Goal: Information Seeking & Learning: Find specific fact

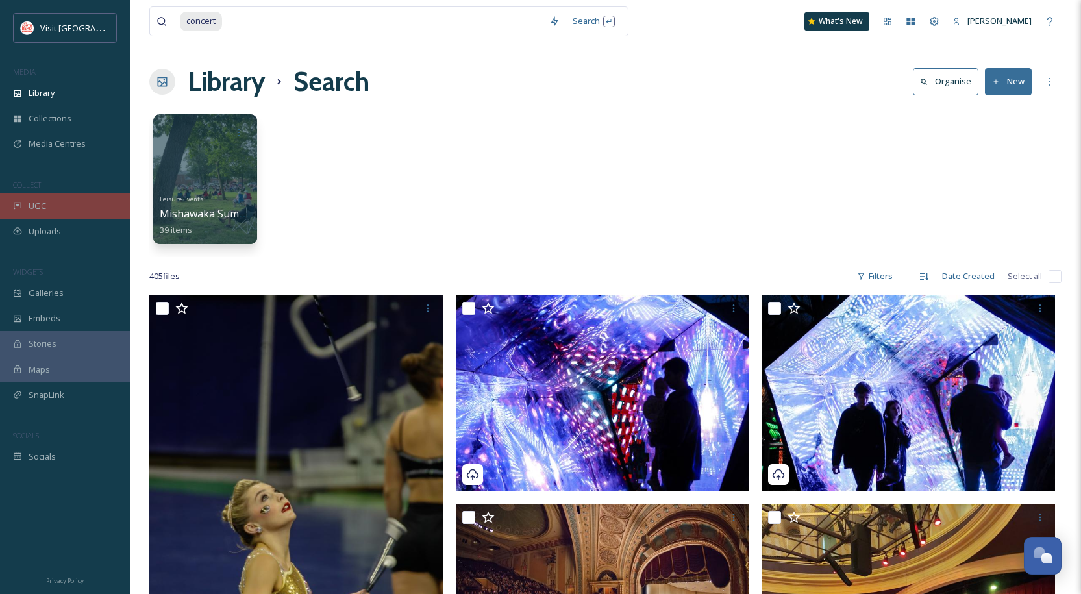
scroll to position [37835, 0]
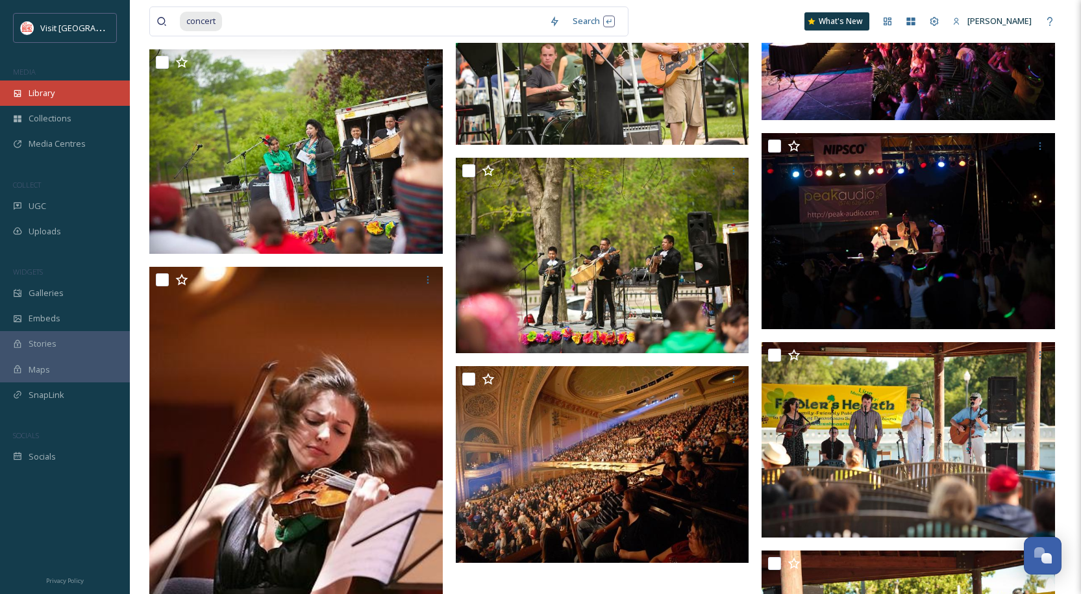
click at [47, 87] on span "Library" at bounding box center [42, 93] width 26 height 12
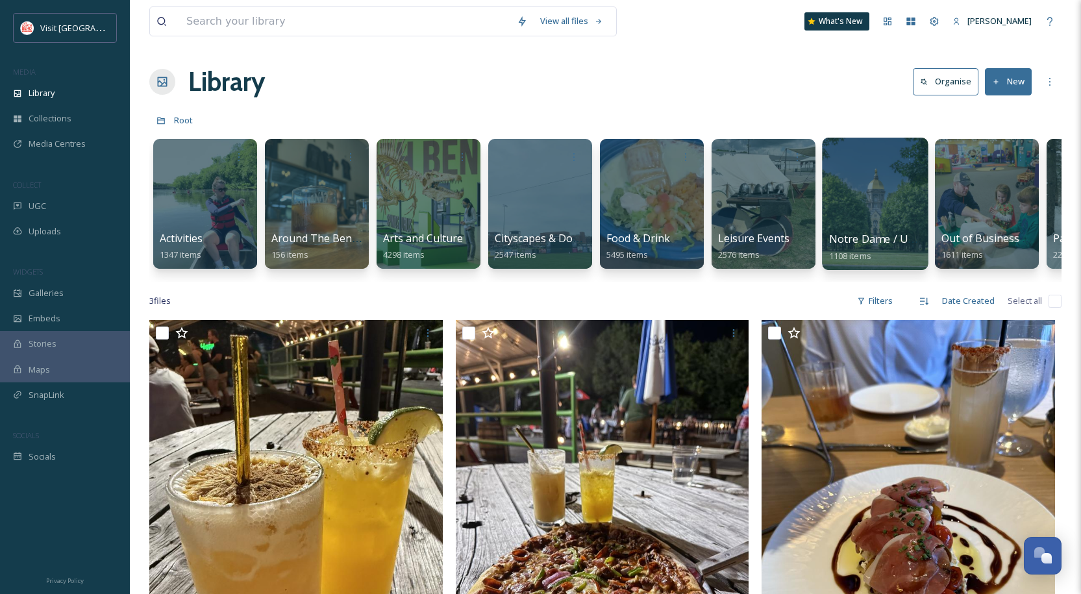
click at [876, 221] on div at bounding box center [875, 204] width 106 height 132
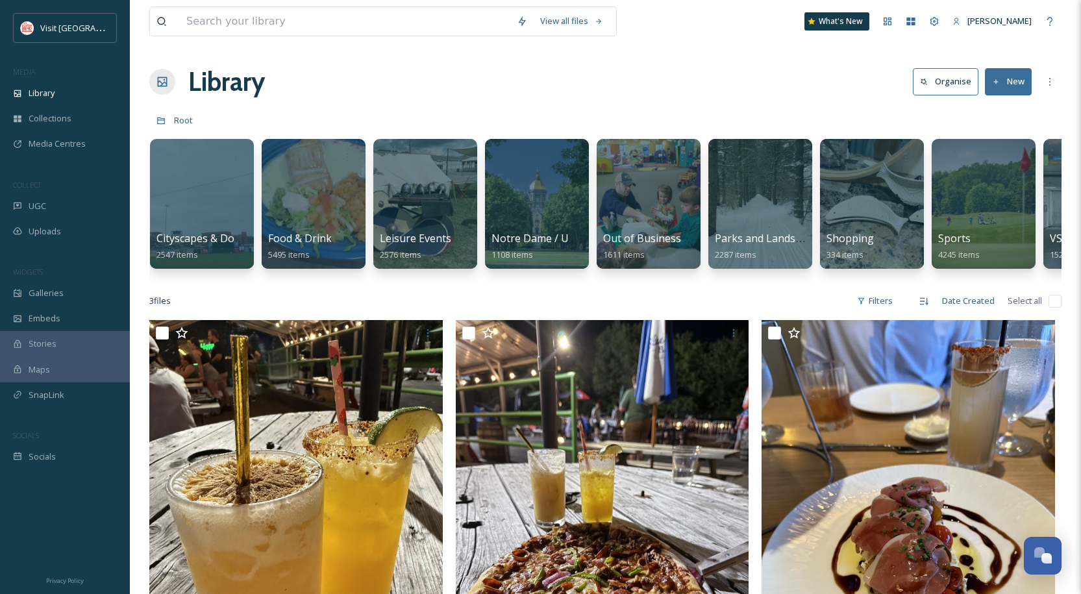
scroll to position [0, 543]
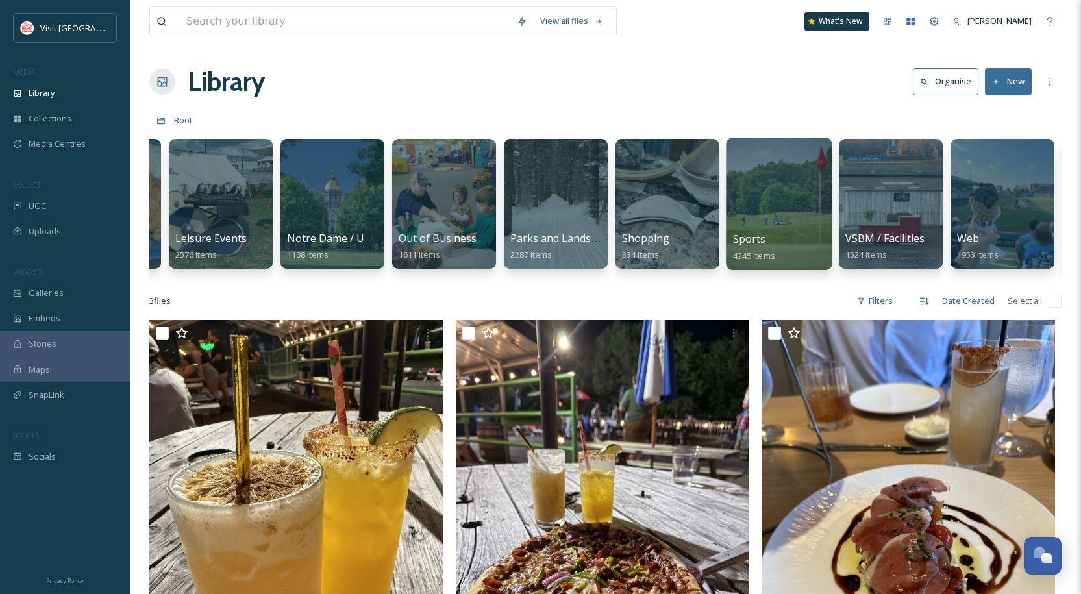
click at [749, 212] on div at bounding box center [779, 204] width 106 height 132
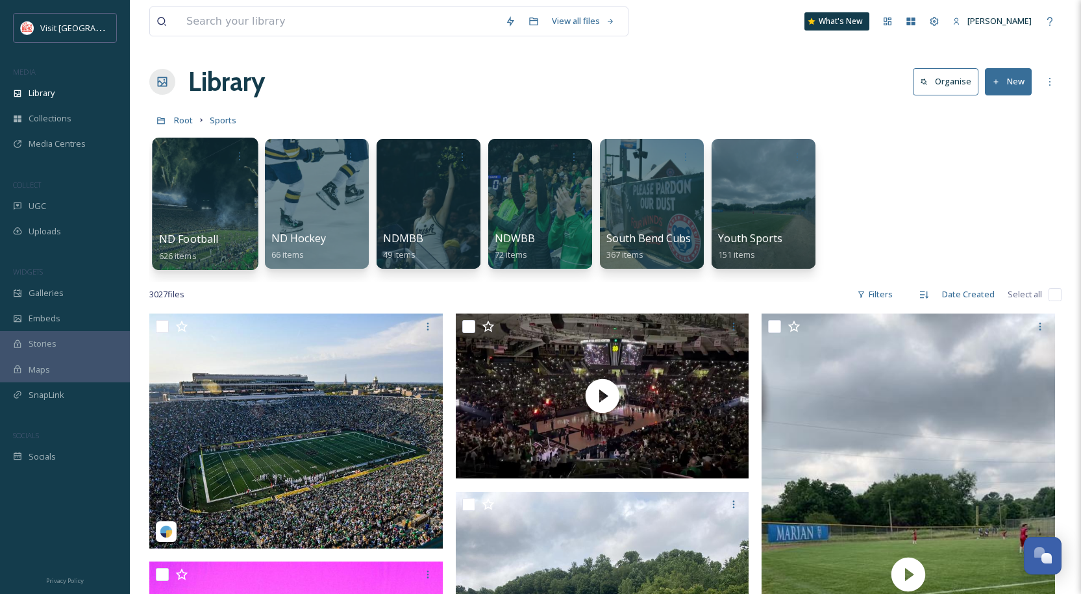
click at [215, 182] on div at bounding box center [205, 204] width 106 height 132
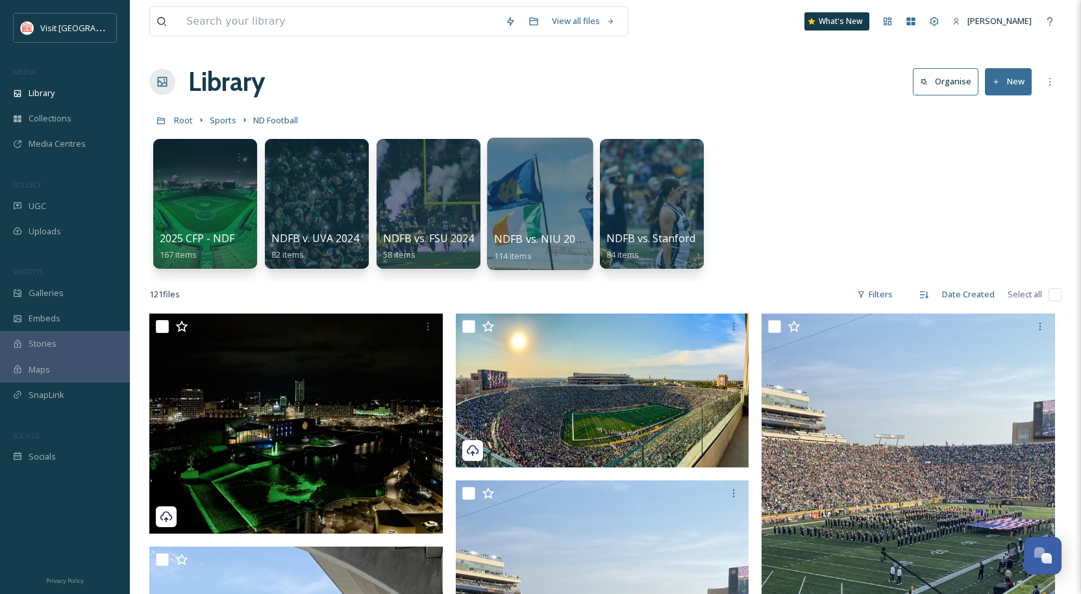
click at [540, 182] on div at bounding box center [540, 204] width 106 height 132
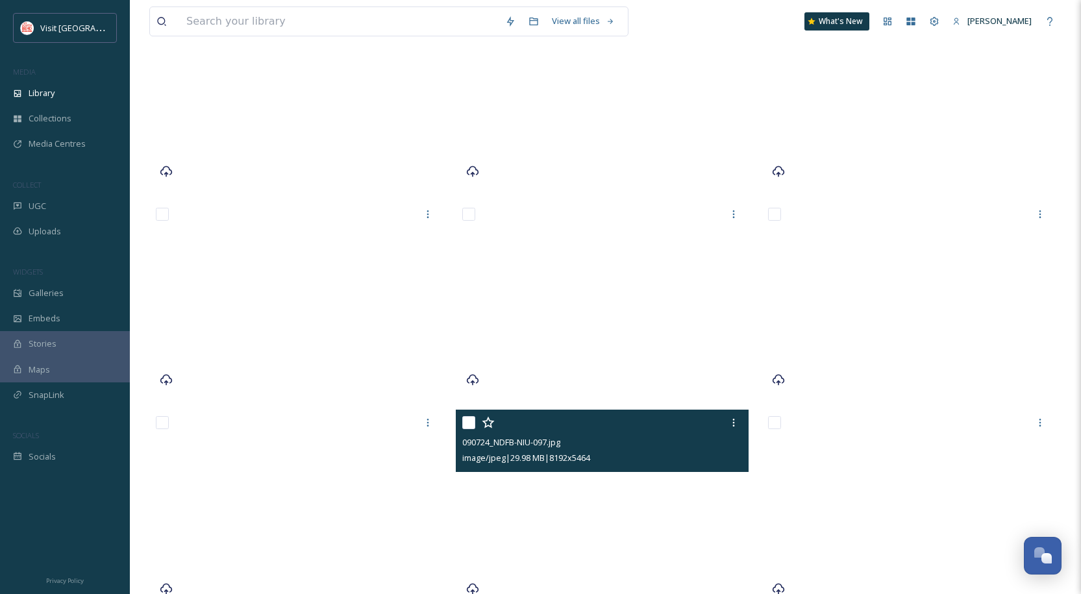
scroll to position [519, 0]
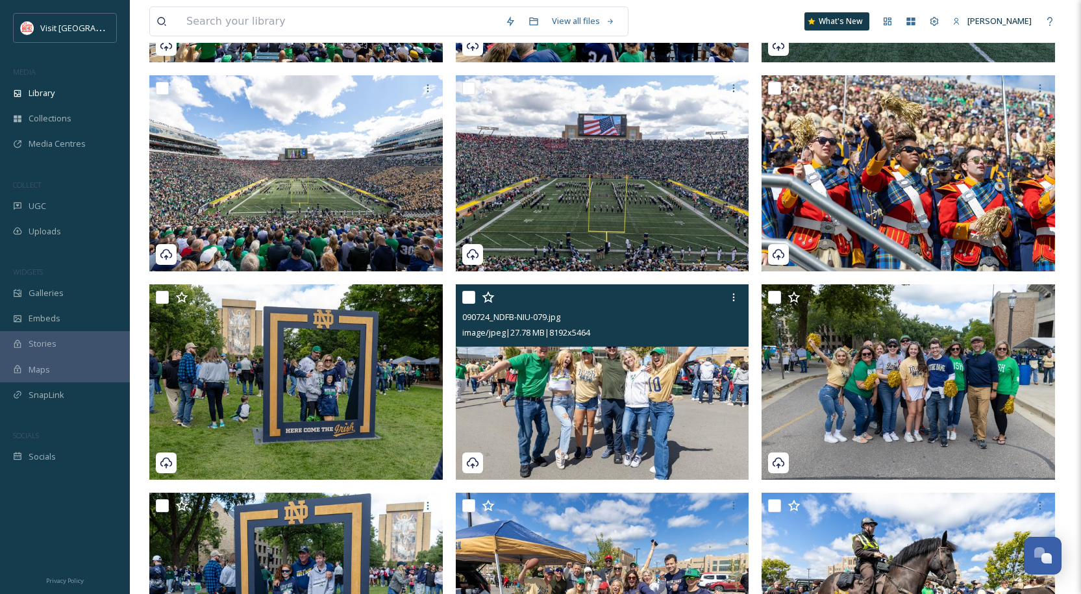
click at [624, 381] on img at bounding box center [603, 382] width 294 height 196
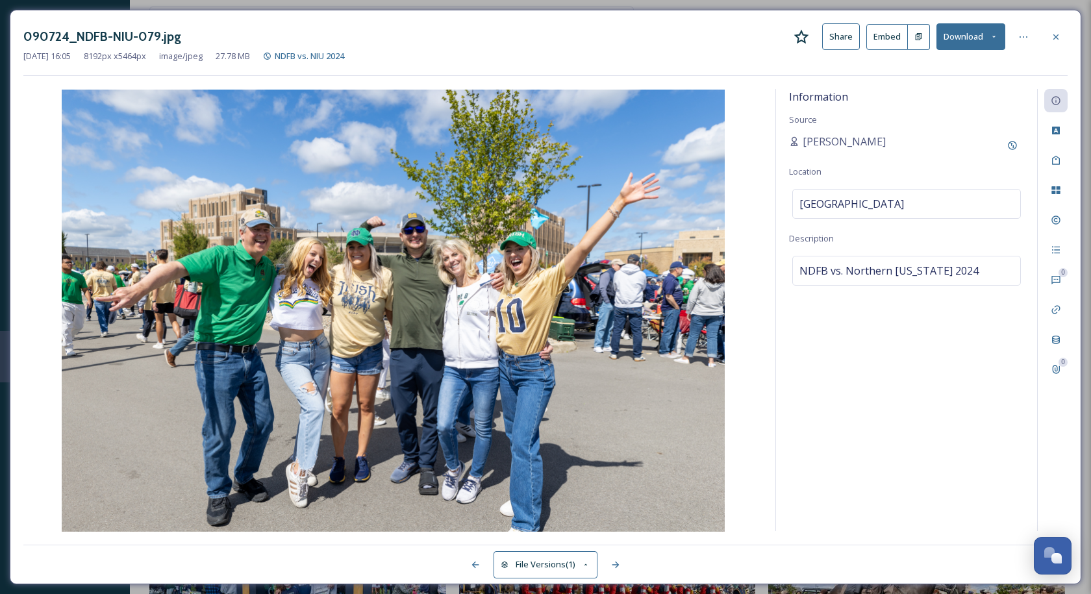
click at [995, 36] on icon at bounding box center [994, 36] width 8 height 8
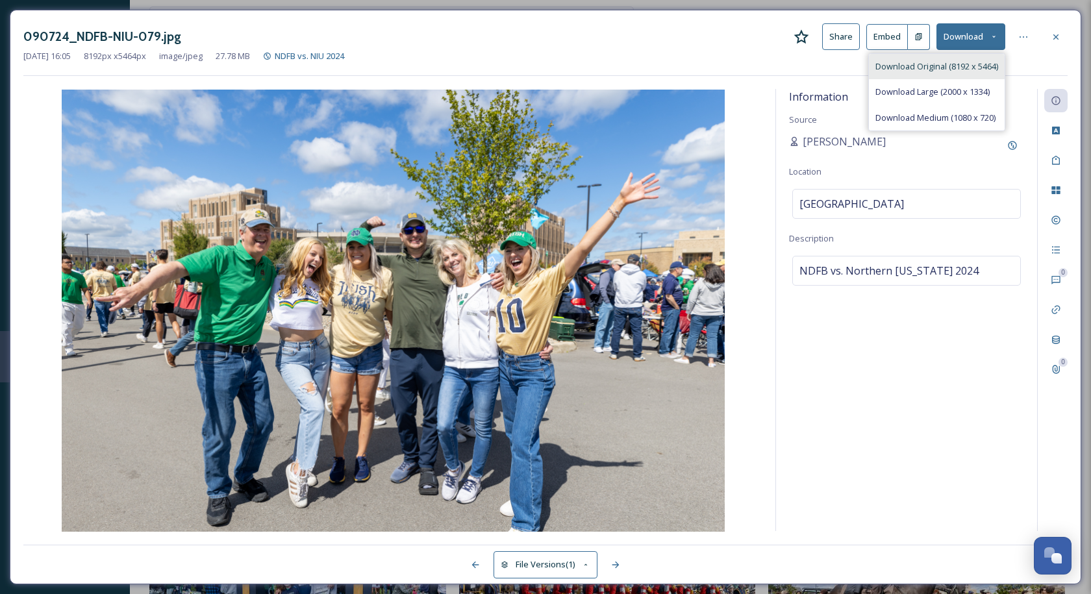
click at [948, 65] on span "Download Original (8192 x 5464)" at bounding box center [936, 66] width 123 height 12
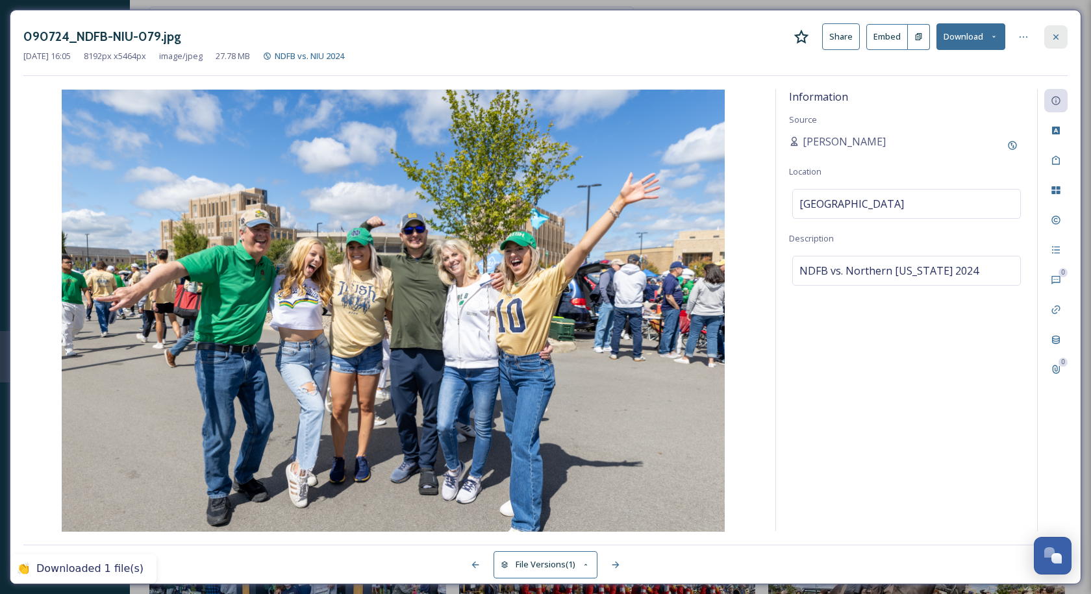
click at [1053, 38] on icon at bounding box center [1056, 37] width 10 height 10
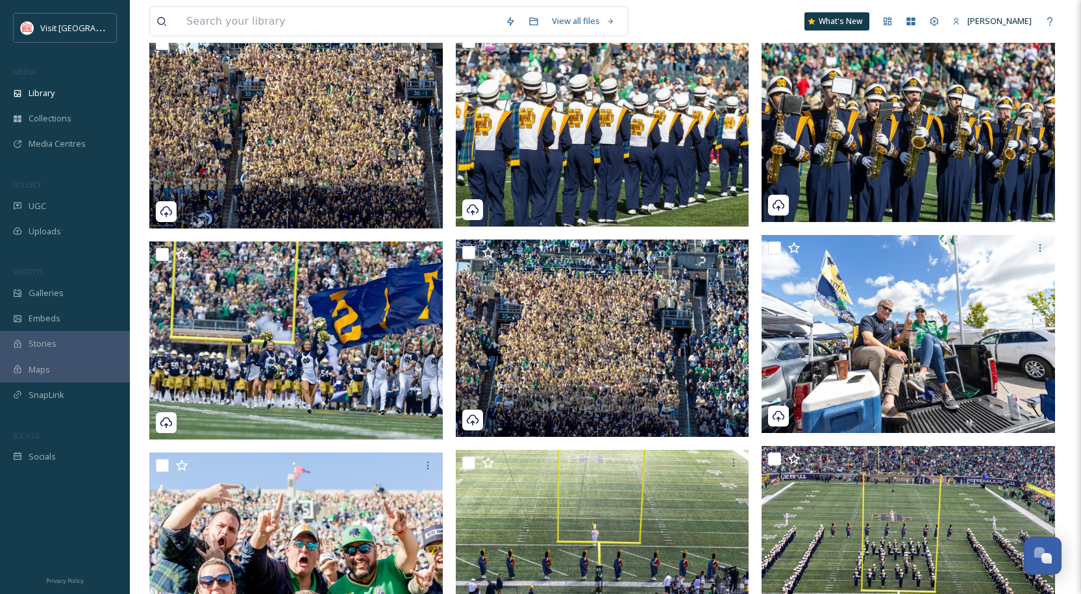
scroll to position [2468, 0]
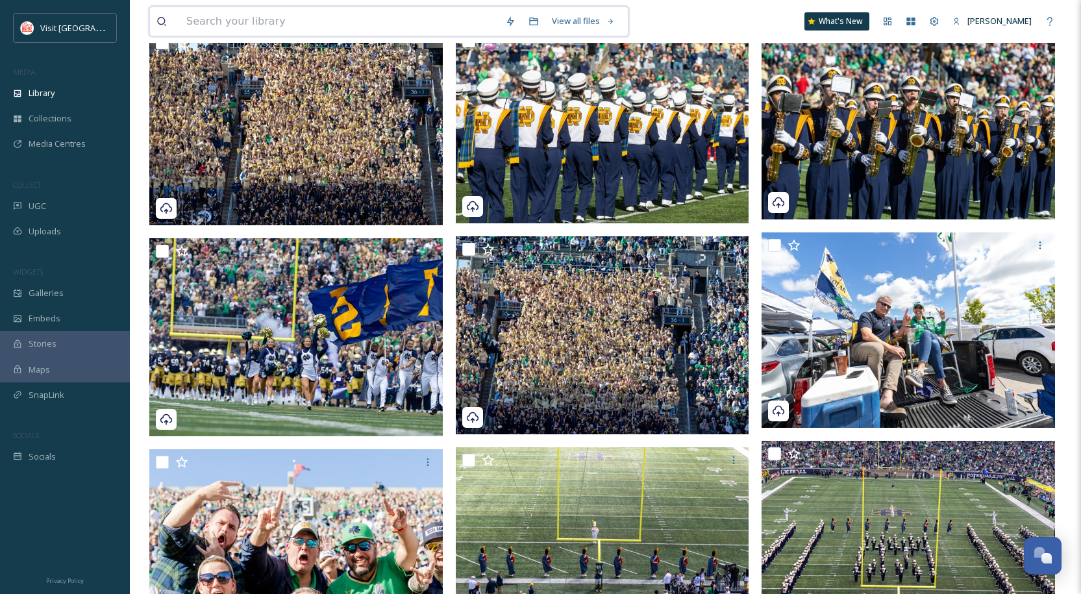
click at [320, 29] on input at bounding box center [339, 21] width 319 height 29
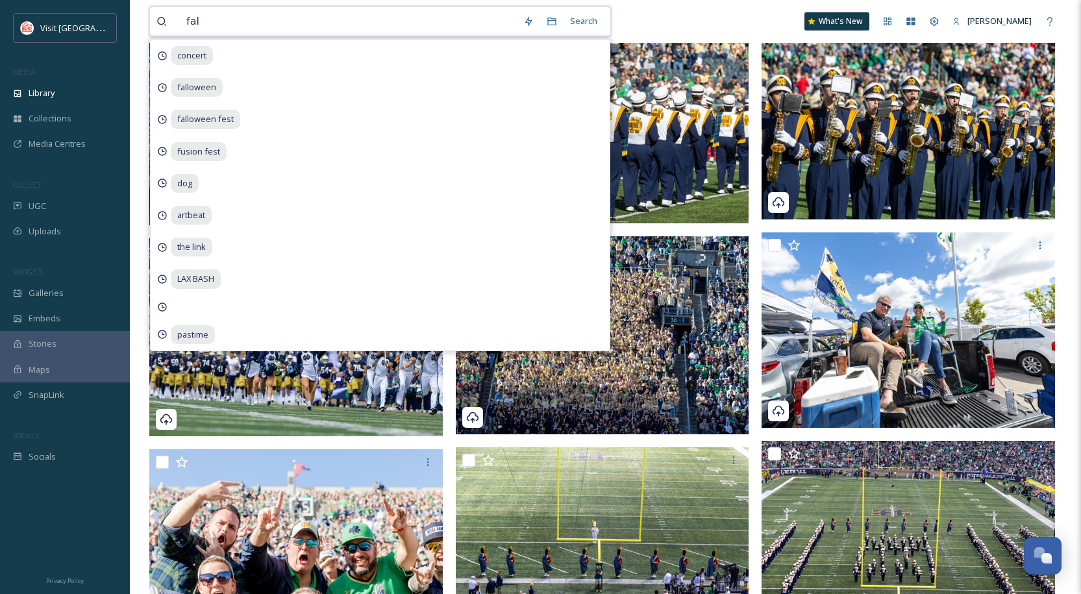
type input "fall"
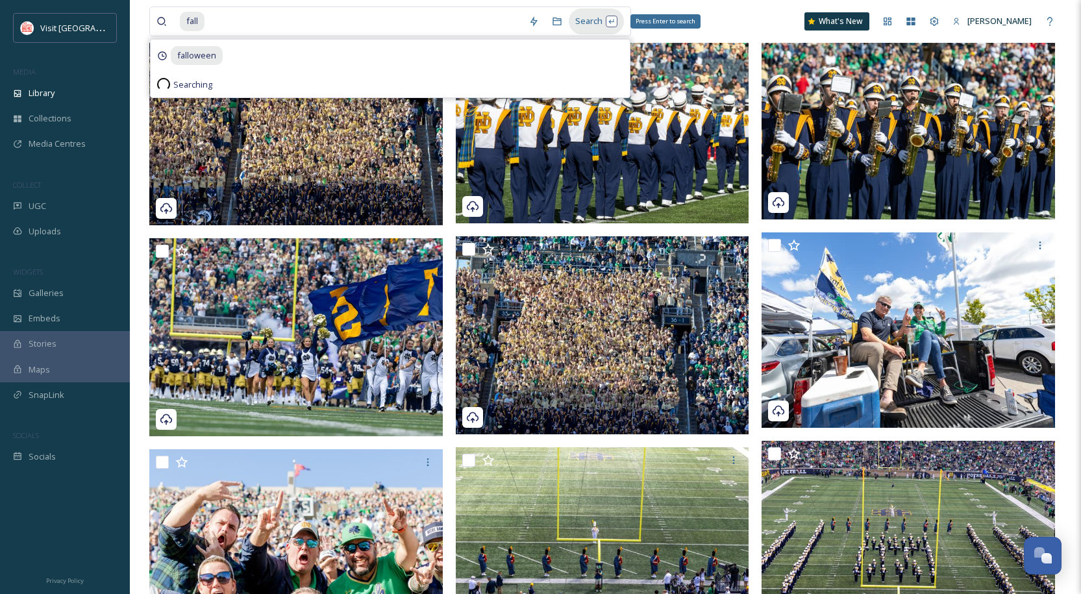
click at [595, 19] on div "Search Press Enter to search" at bounding box center [596, 20] width 55 height 25
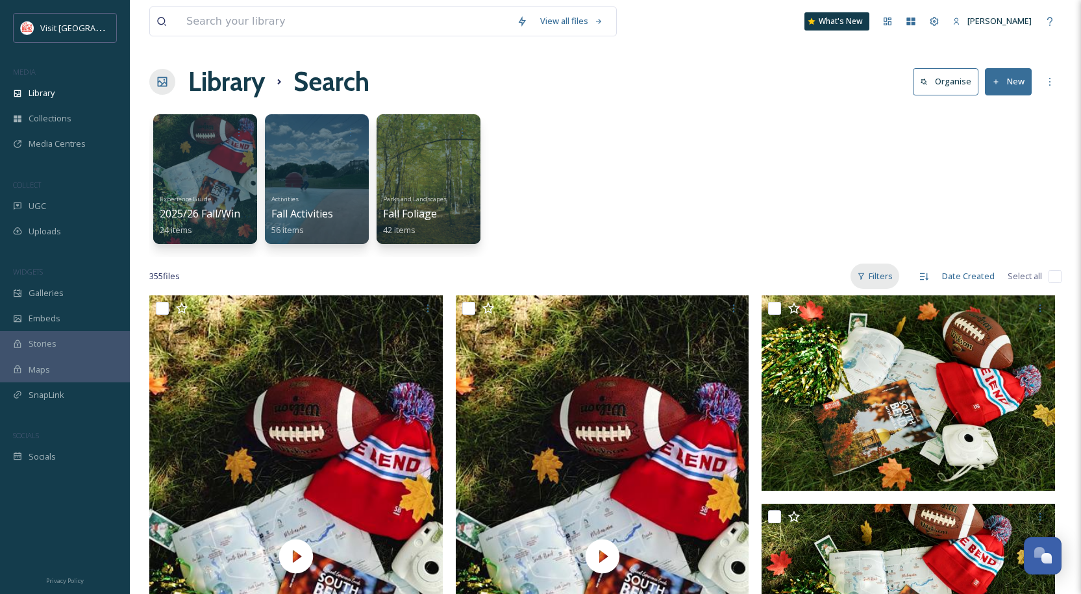
click at [871, 273] on div "Filters" at bounding box center [875, 276] width 49 height 25
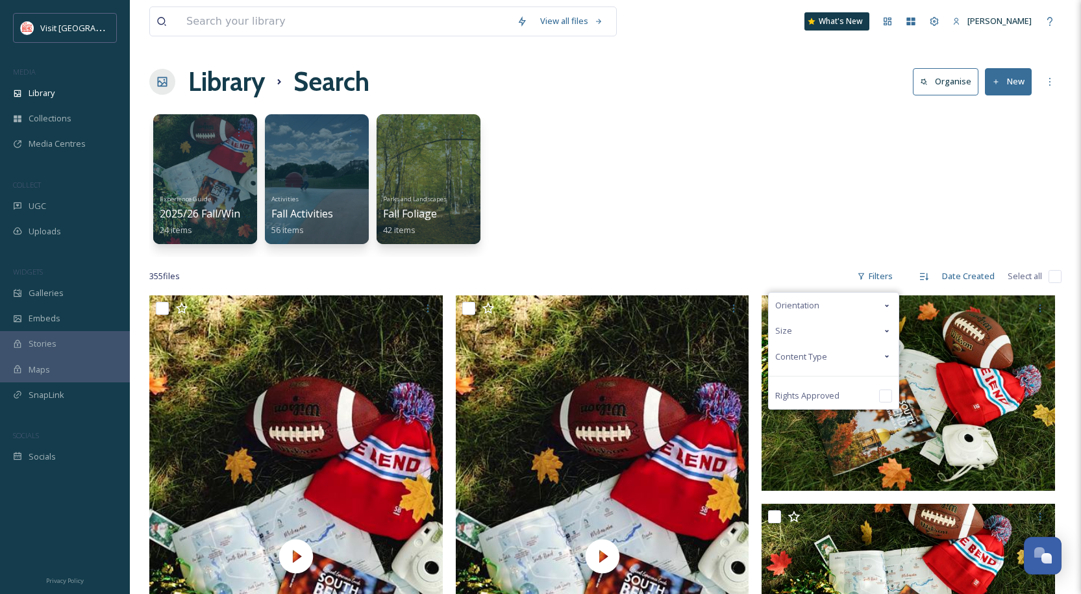
click at [836, 356] on div "Content Type" at bounding box center [834, 356] width 130 height 25
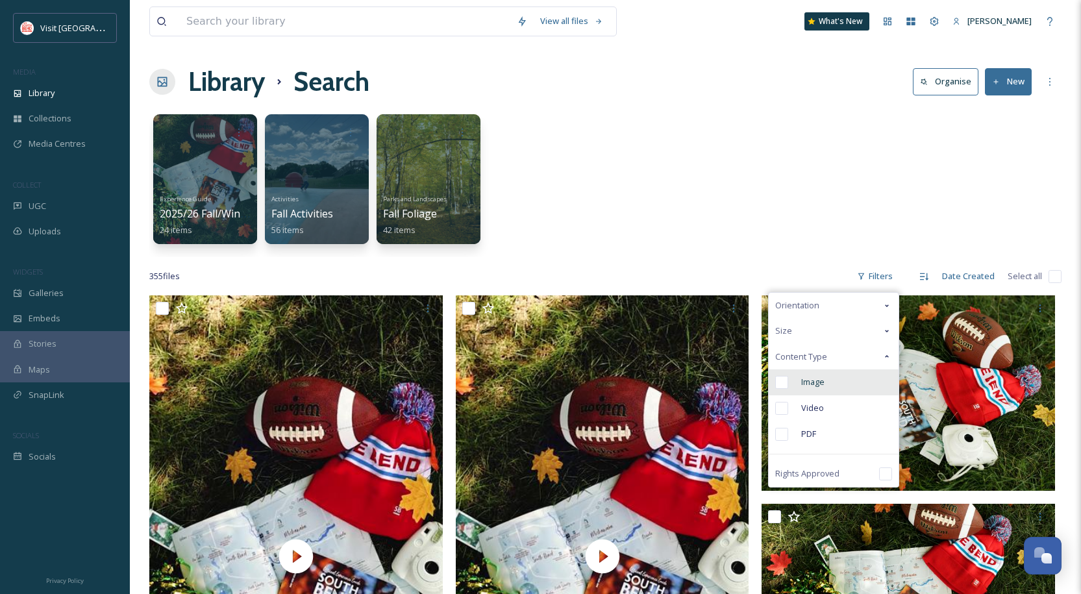
click at [819, 386] on span "Image" at bounding box center [812, 382] width 23 height 12
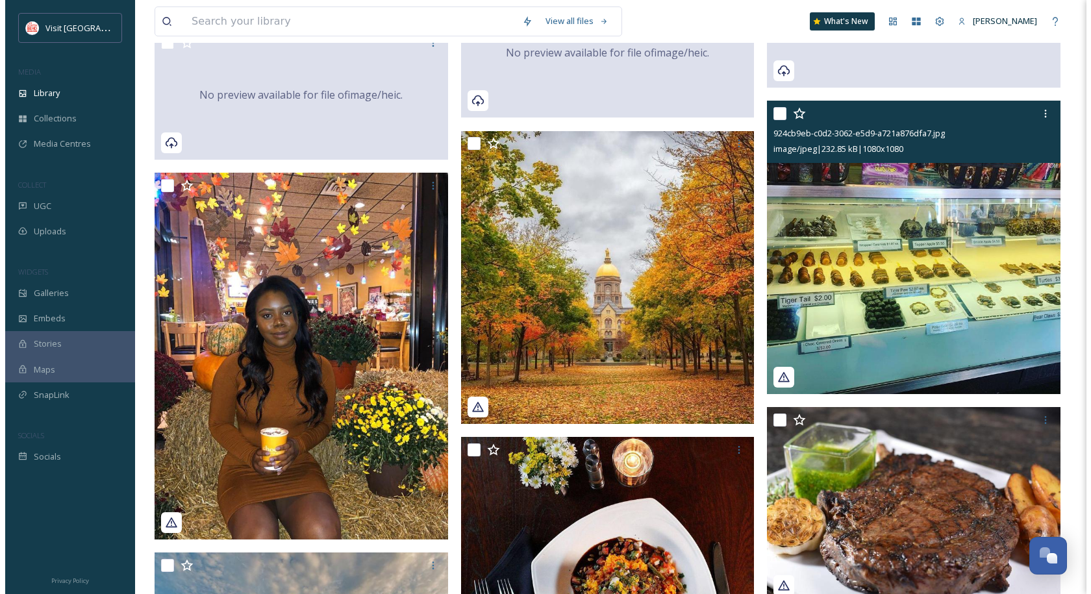
scroll to position [4870, 0]
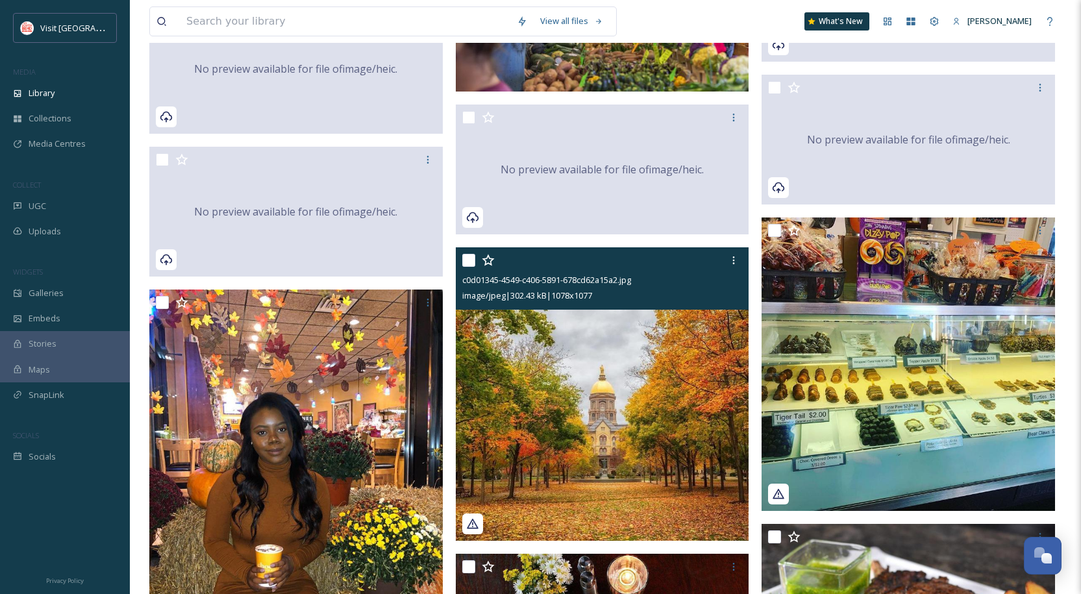
click at [639, 378] on img at bounding box center [603, 394] width 294 height 293
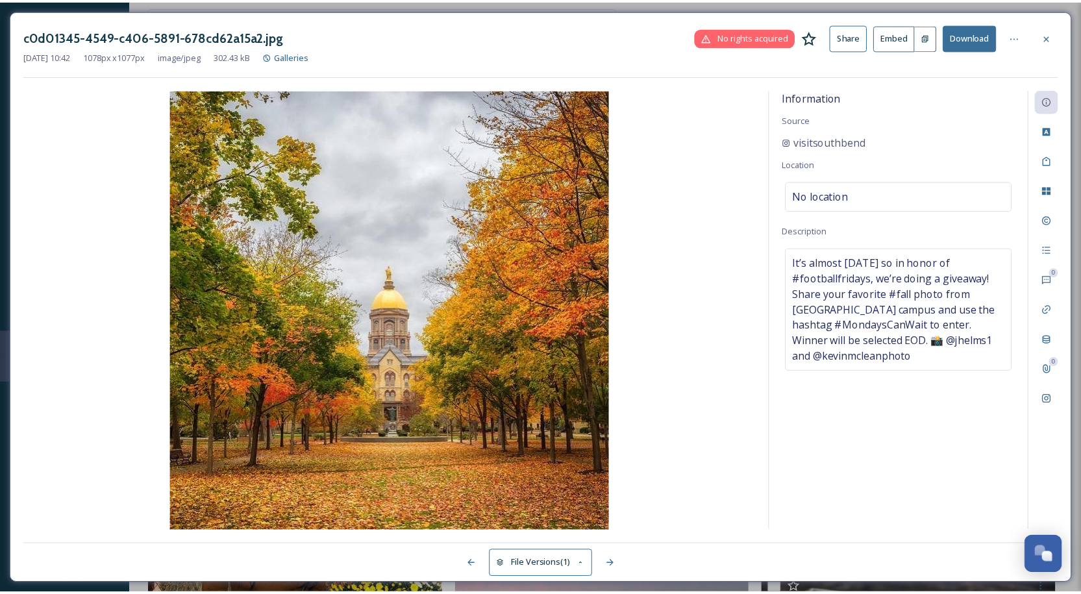
scroll to position [4919, 0]
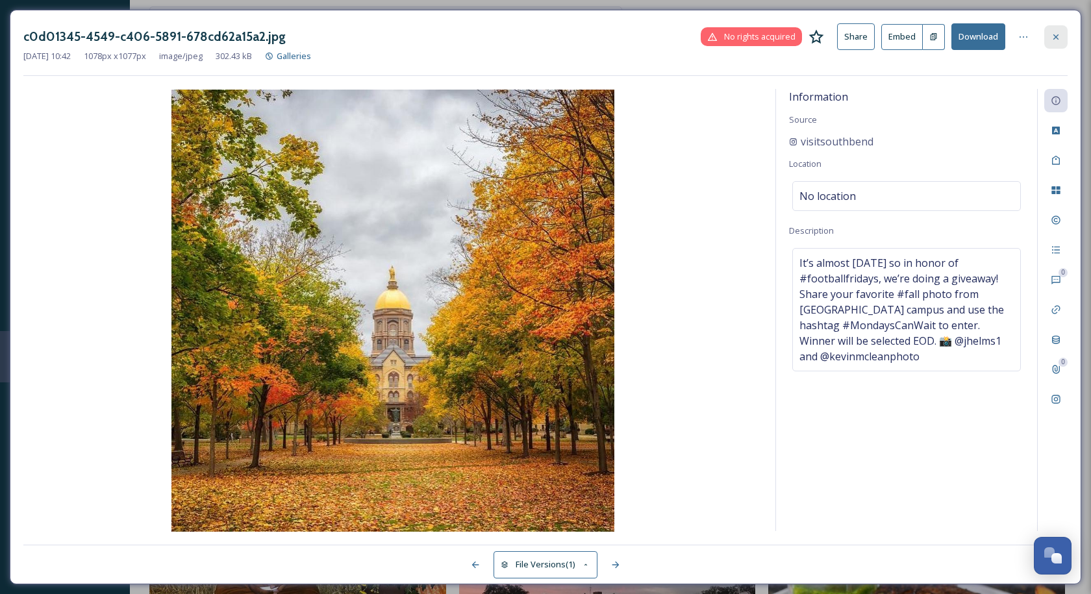
click at [1059, 35] on icon at bounding box center [1056, 37] width 10 height 10
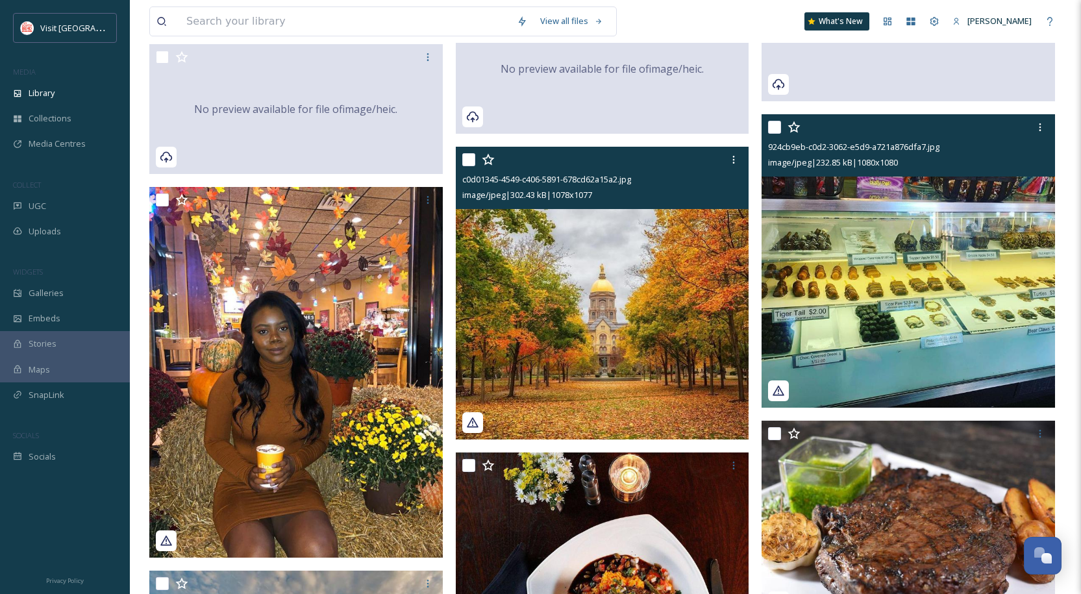
scroll to position [5373, 0]
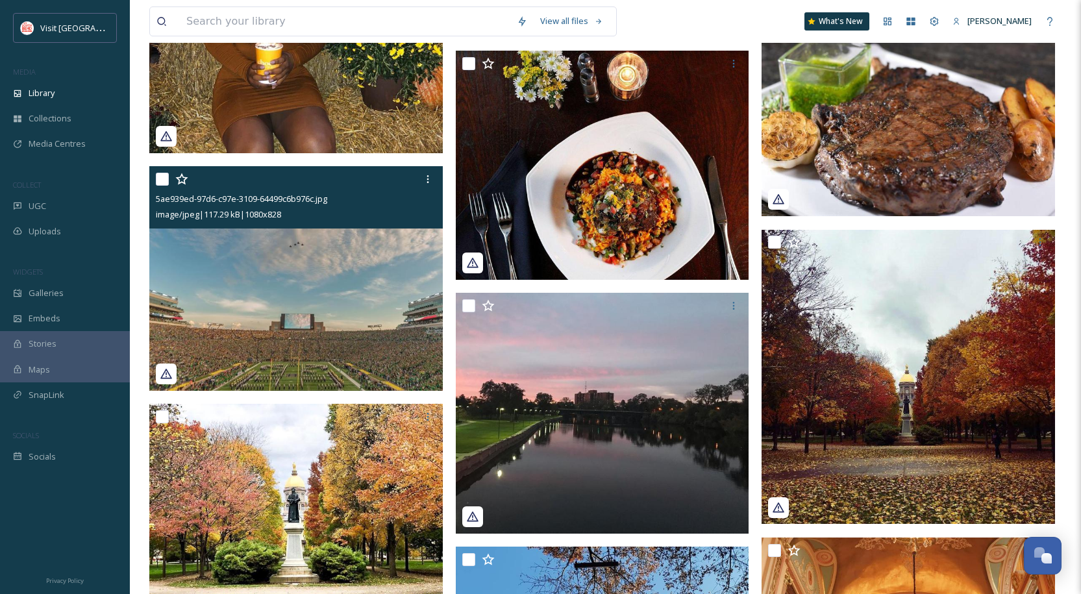
click at [370, 316] on img at bounding box center [296, 278] width 294 height 225
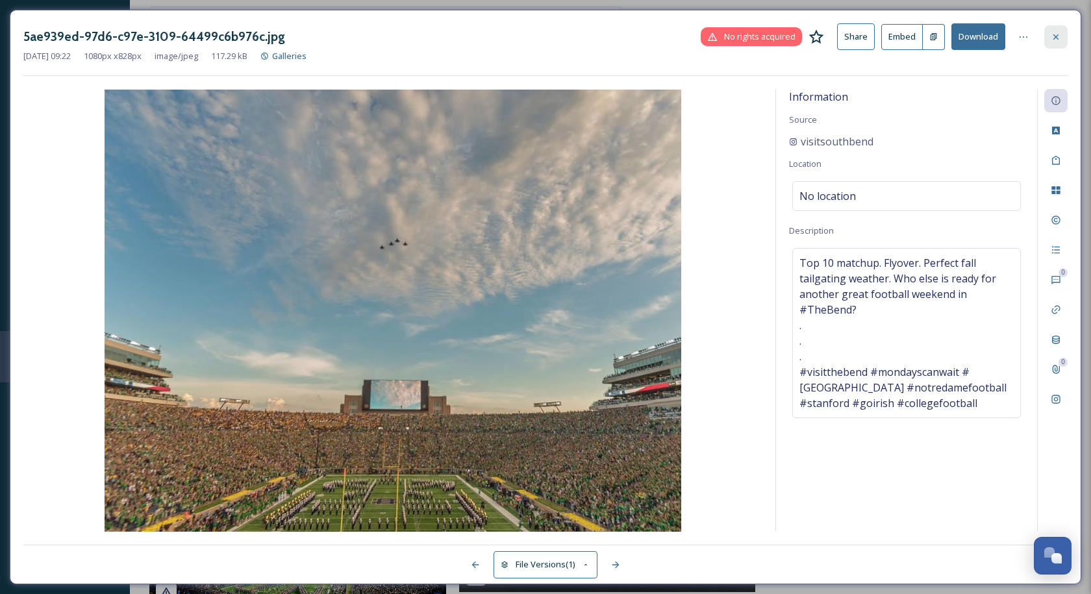
click at [1055, 38] on icon at bounding box center [1055, 36] width 5 height 5
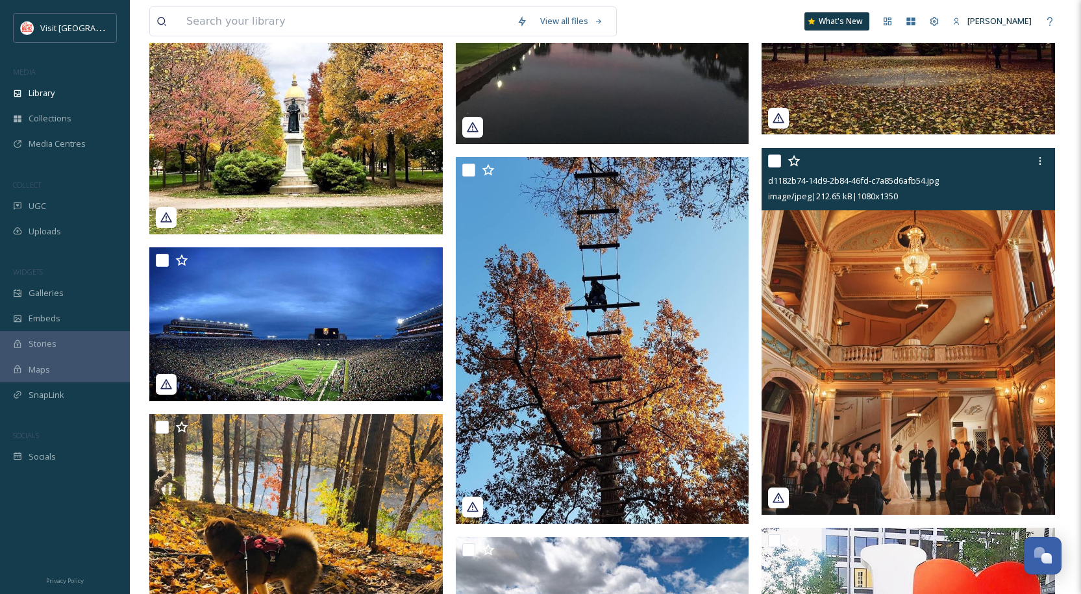
scroll to position [5710, 0]
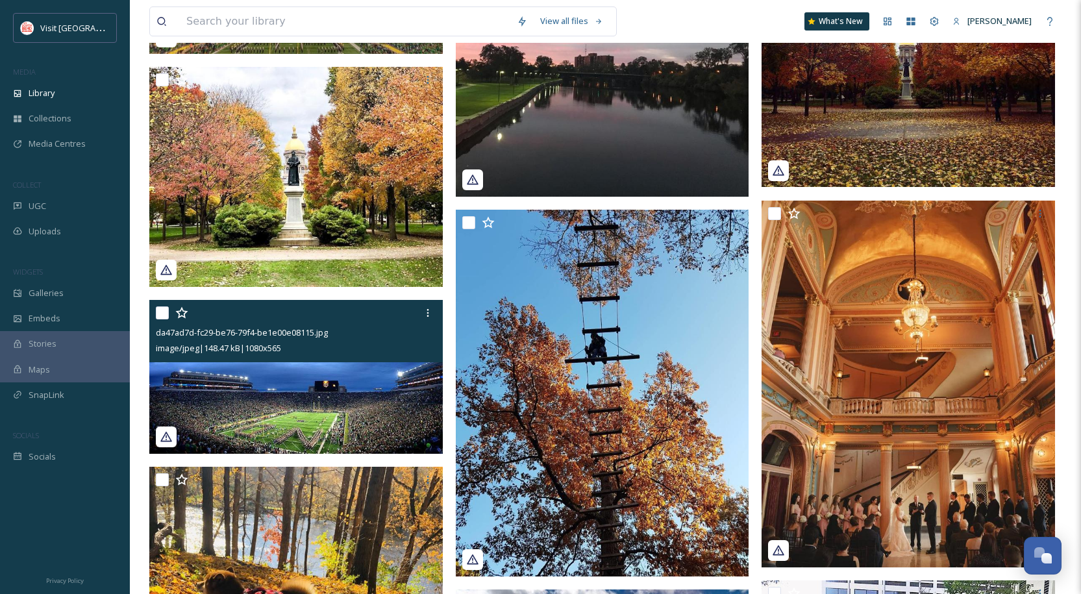
click at [333, 380] on img at bounding box center [296, 376] width 294 height 153
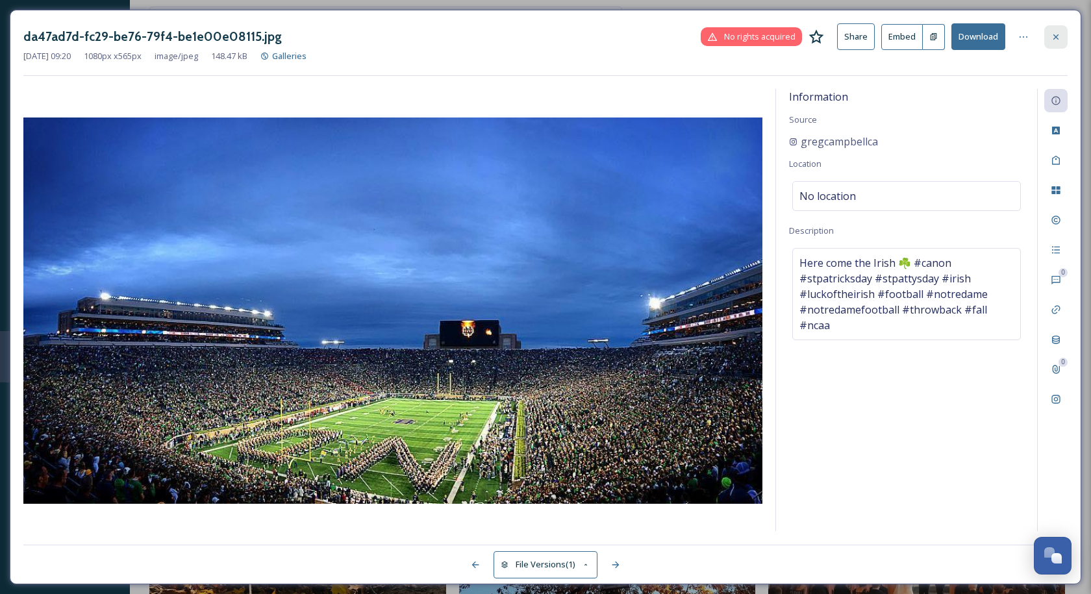
click at [1055, 34] on icon at bounding box center [1056, 37] width 10 height 10
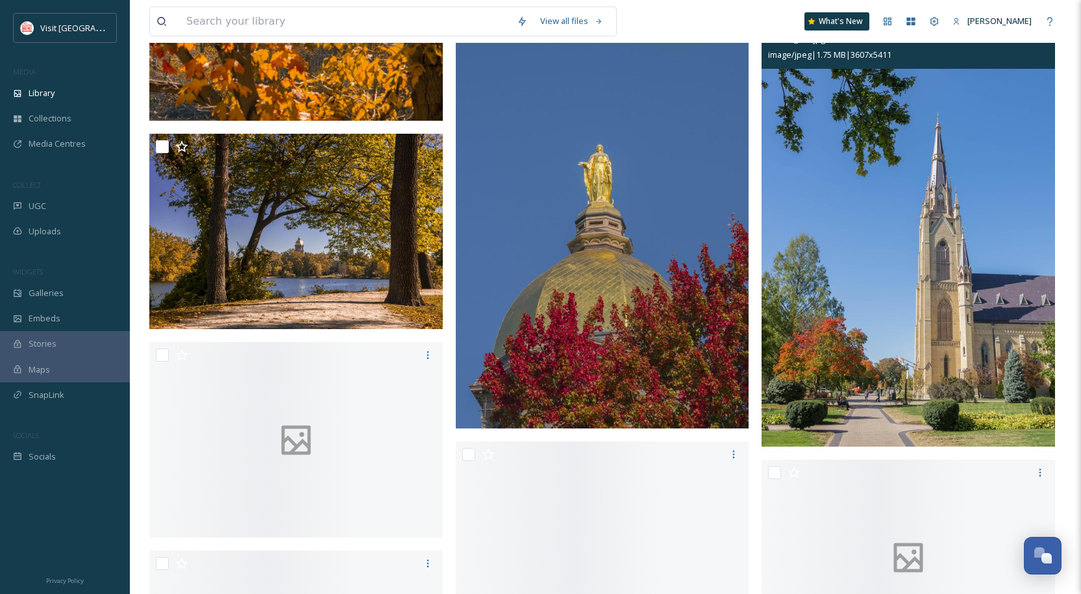
scroll to position [10003, 0]
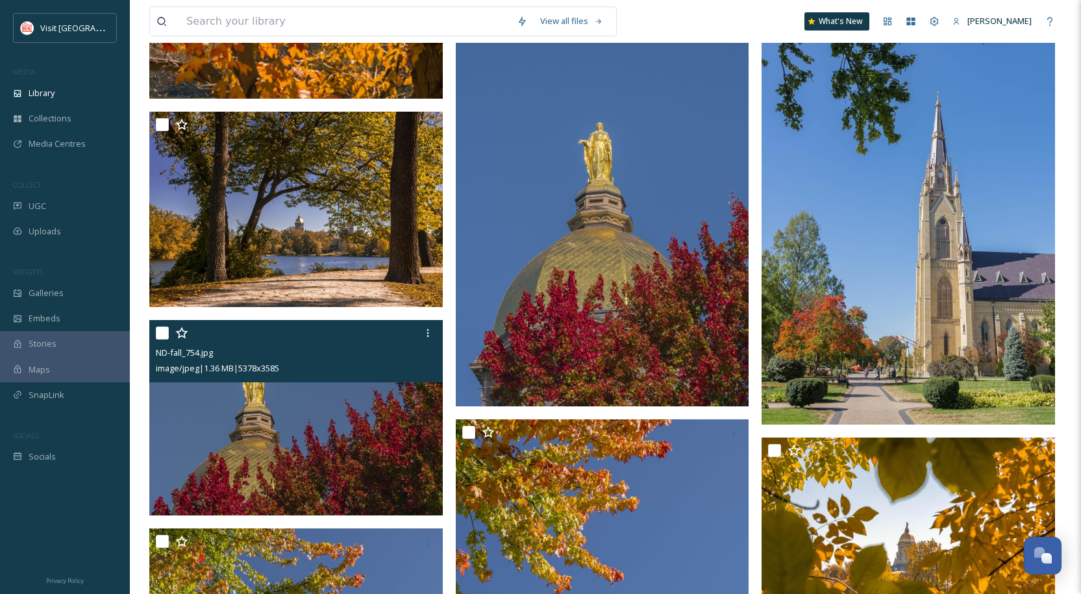
click at [306, 444] on img at bounding box center [296, 418] width 294 height 196
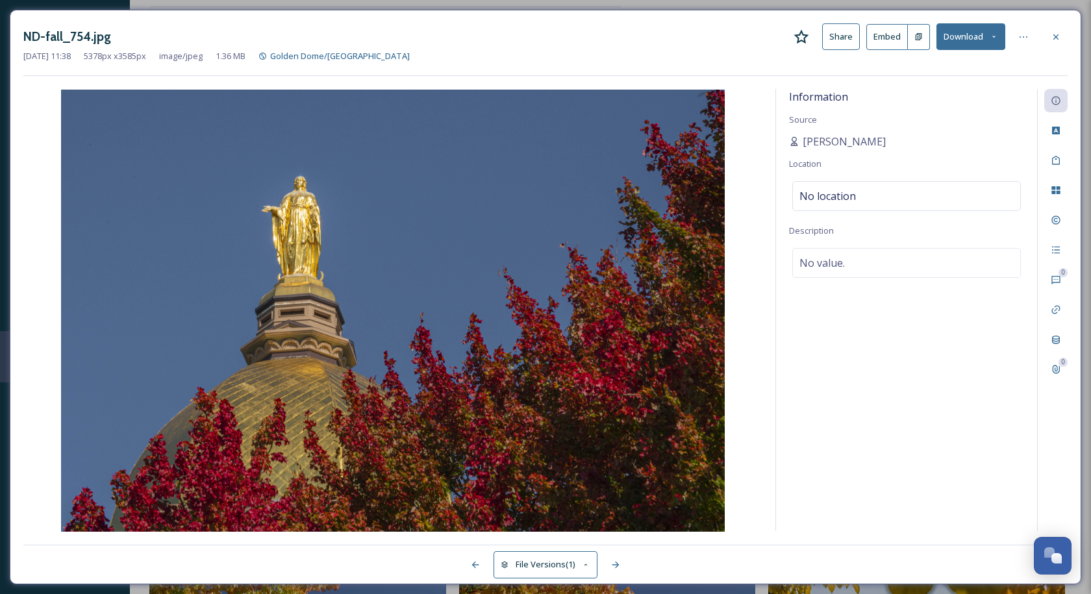
click at [1069, 32] on div "ND-fall_754.jpg Share Embed Download [DATE] 11:38 5378 px x 3585 px image/jpeg …" at bounding box center [545, 297] width 1071 height 575
click at [1062, 45] on div at bounding box center [1055, 36] width 23 height 23
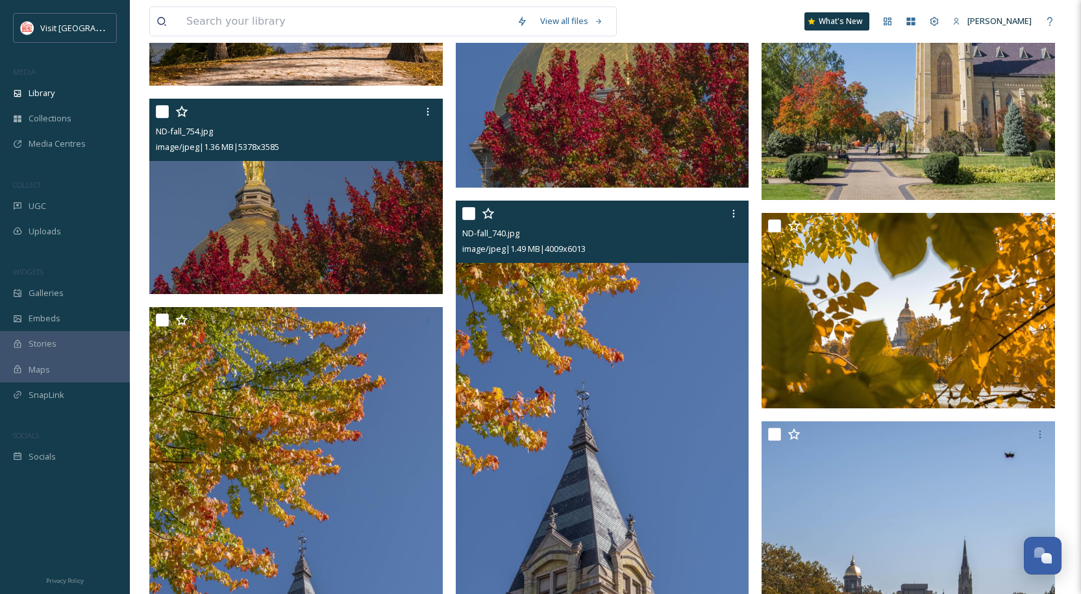
scroll to position [10717, 0]
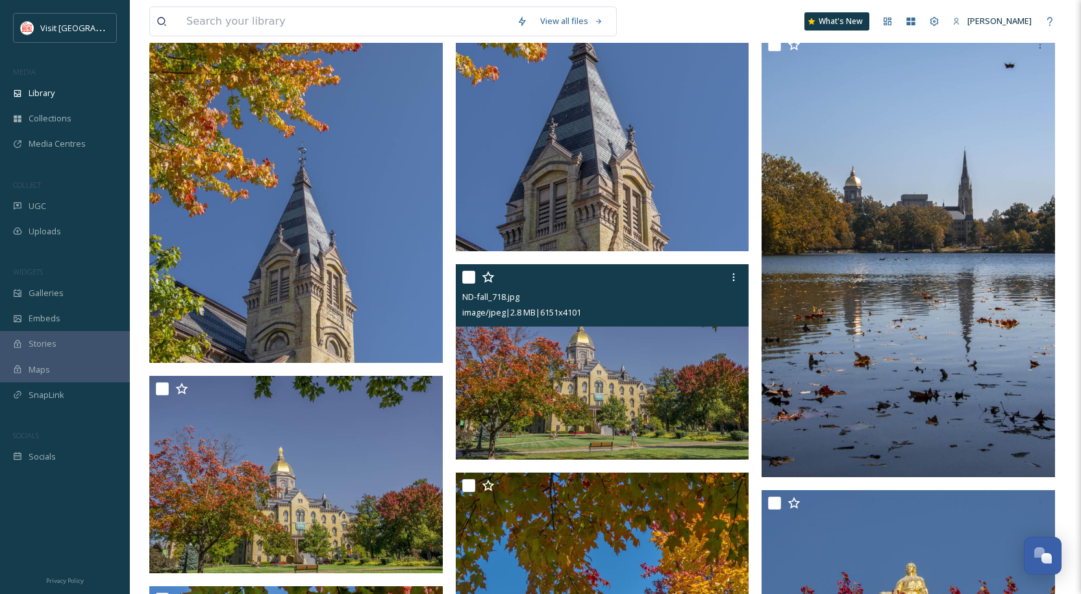
drag, startPoint x: 710, startPoint y: 360, endPoint x: 135, endPoint y: 253, distance: 585.2
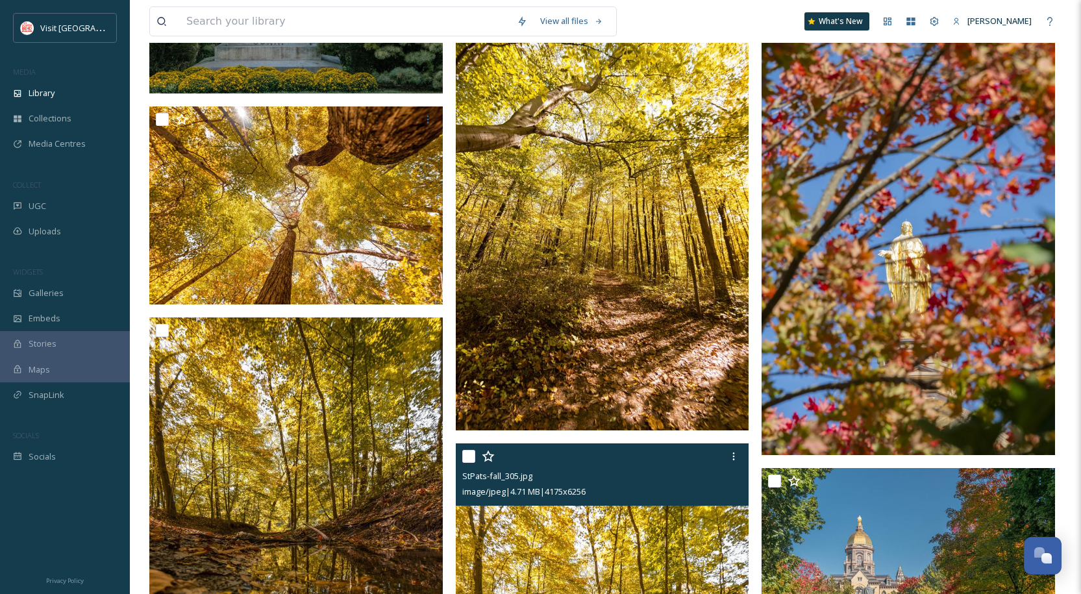
scroll to position [11756, 0]
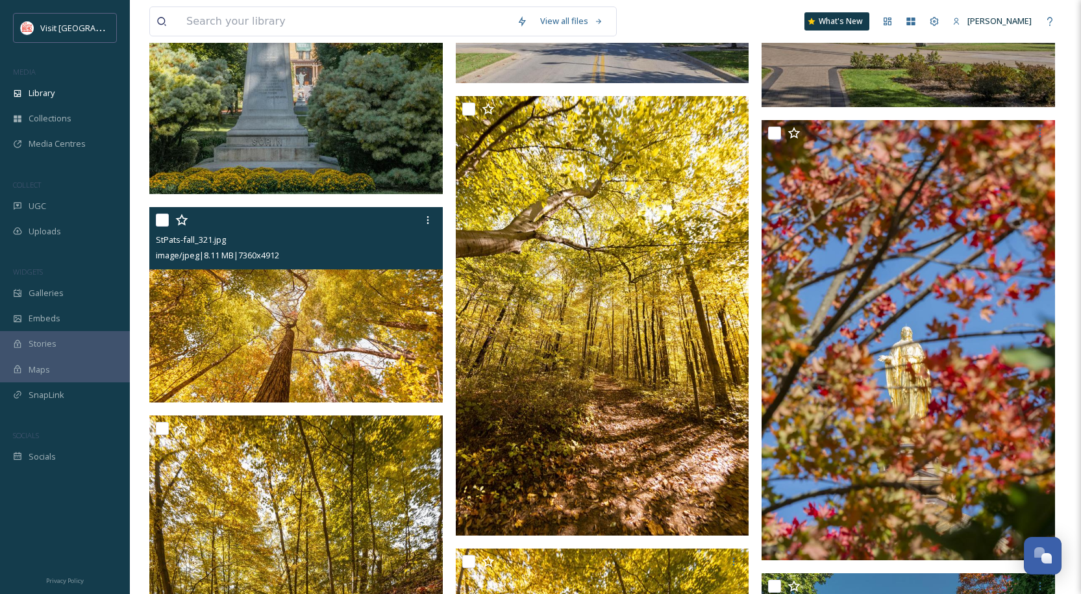
click at [271, 310] on img at bounding box center [296, 305] width 294 height 196
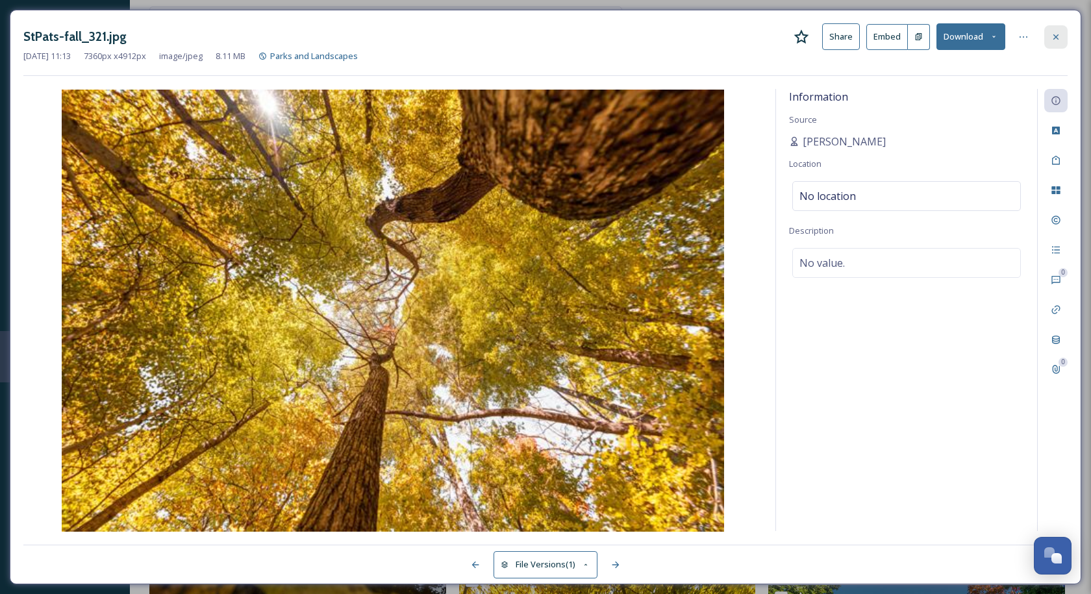
click at [1065, 37] on div at bounding box center [1055, 36] width 23 height 23
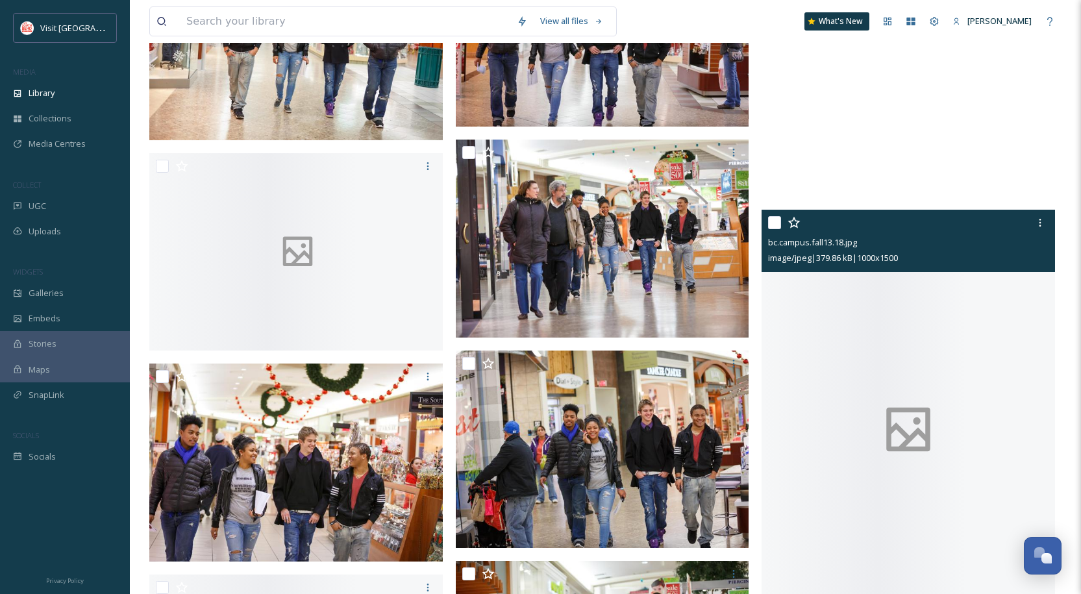
scroll to position [21821, 0]
